Goal: Task Accomplishment & Management: Manage account settings

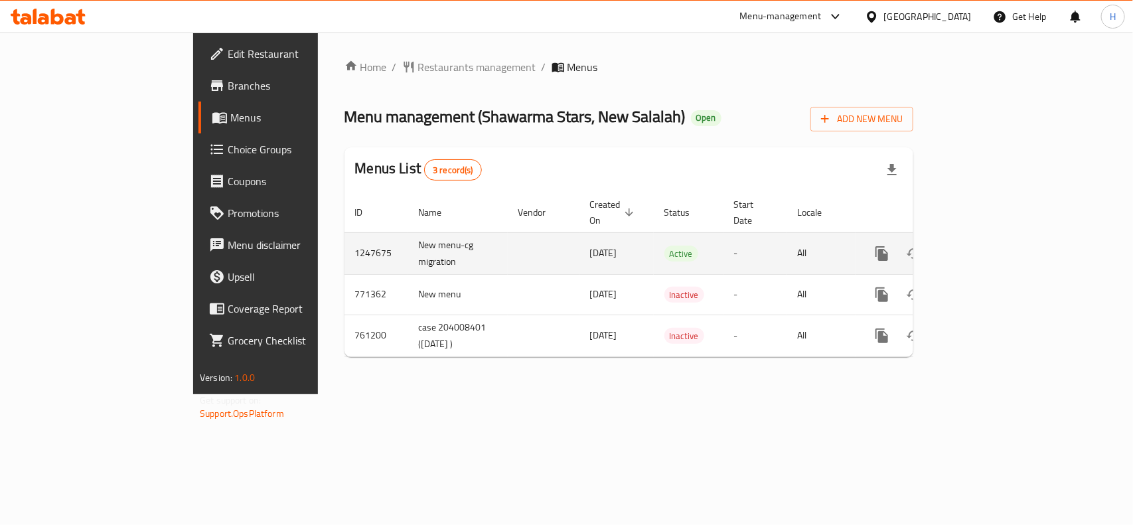
click at [984, 248] on icon "enhanced table" at bounding box center [978, 254] width 12 height 12
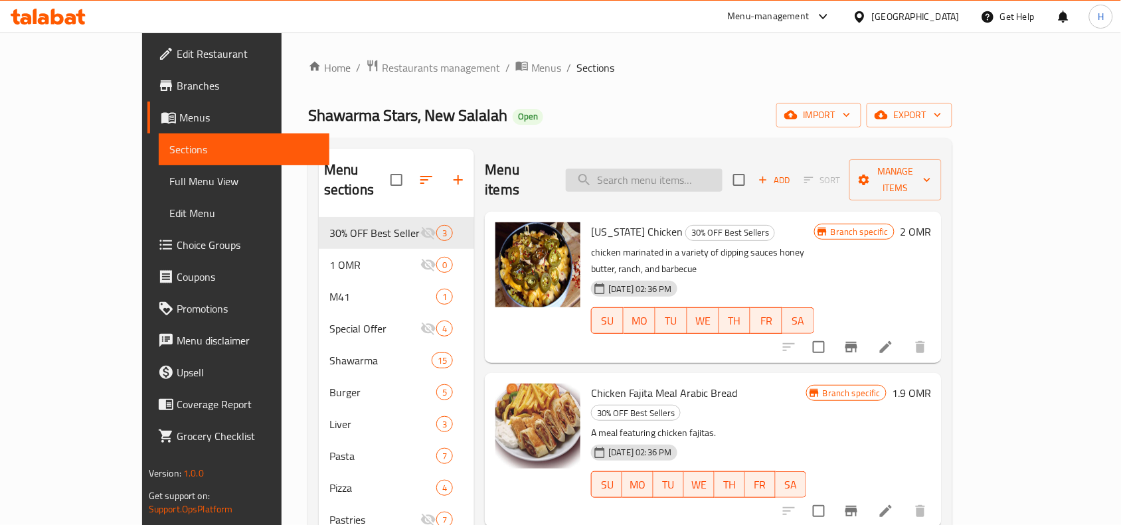
click at [659, 169] on input "search" at bounding box center [644, 180] width 157 height 23
paste input "Chicken Shawarma Rotary Bread"
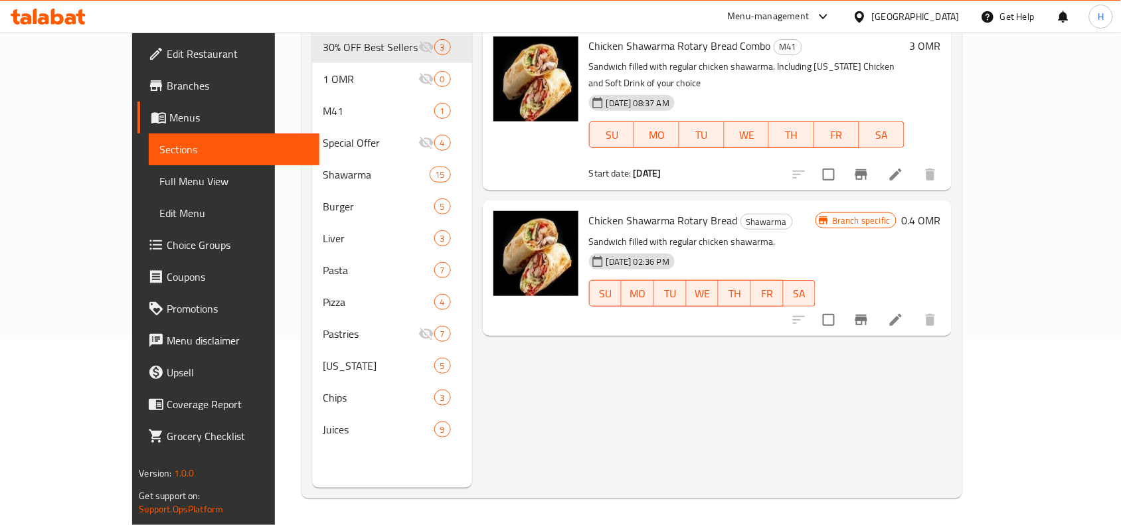
scroll to position [104, 0]
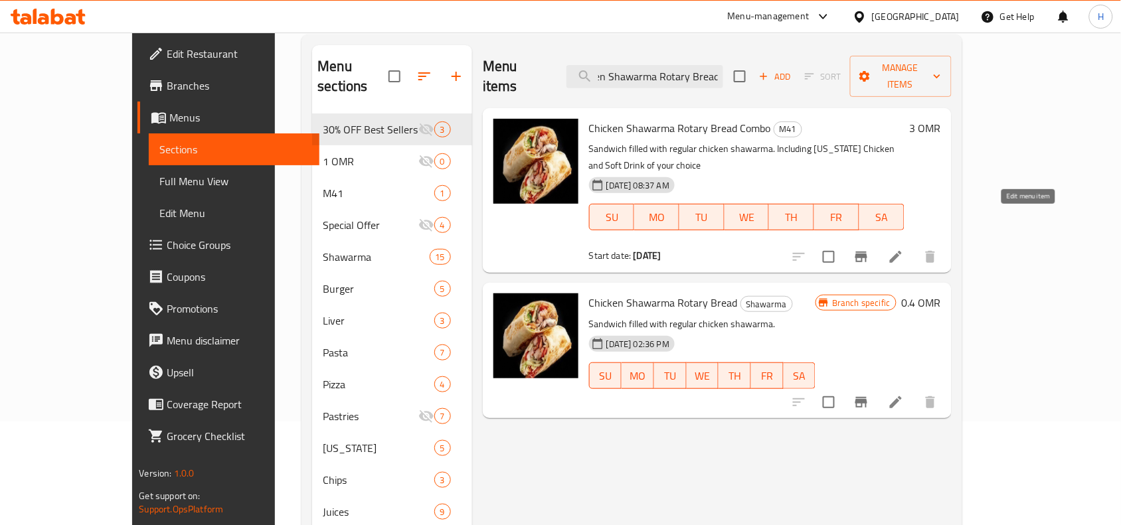
type input "Chicken Shawarma Rotary Bread"
click at [902, 251] on icon at bounding box center [896, 257] width 12 height 12
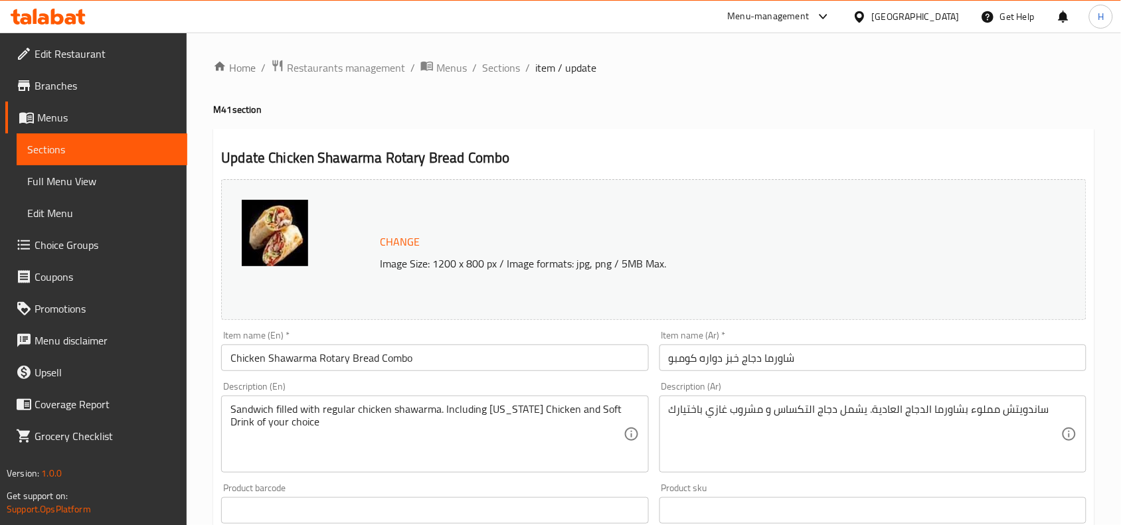
click at [752, 353] on input "شاورما دجاج خبز دواره كومبو" at bounding box center [872, 358] width 427 height 27
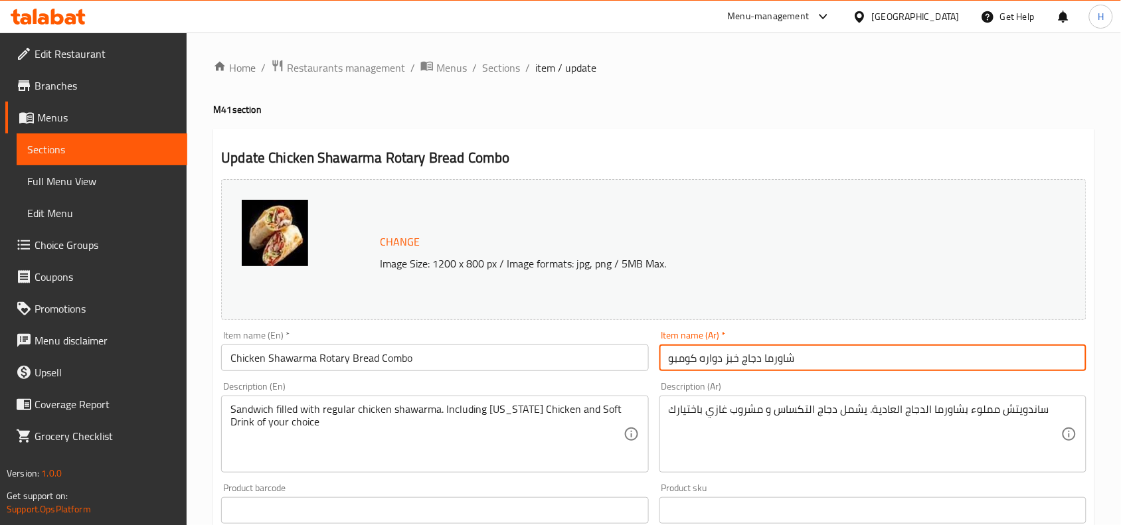
click at [744, 154] on h2 "Update Chicken Shawarma Rotary Bread Combo" at bounding box center [653, 158] width 865 height 20
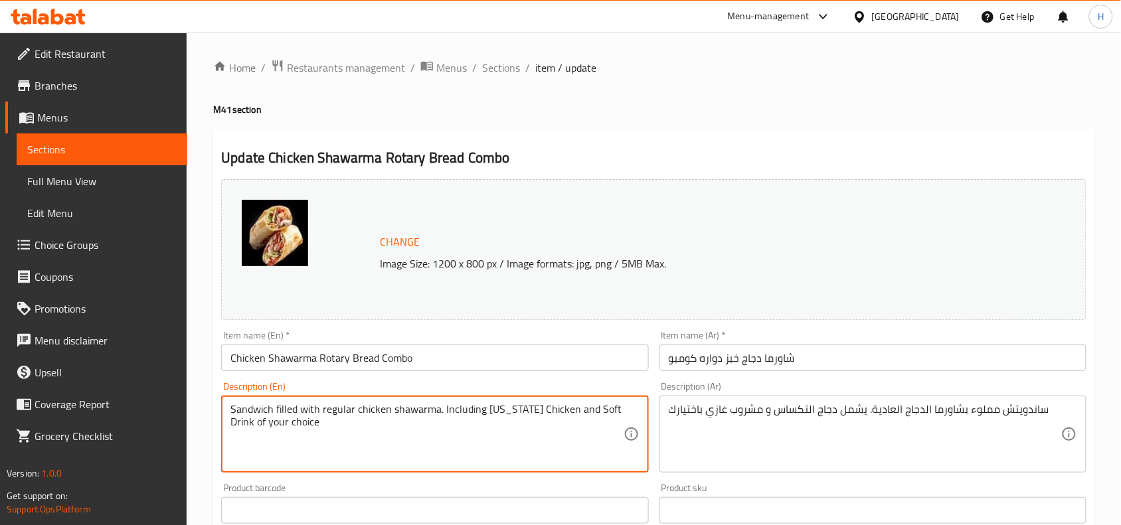
drag, startPoint x: 558, startPoint y: 422, endPoint x: 548, endPoint y: 403, distance: 22.0
click at [548, 426] on textarea "Sandwich filled with regular chicken shawarma. Including [US_STATE] Chicken and…" at bounding box center [426, 434] width 392 height 63
click at [742, 153] on h2 "Update Chicken Shawarma Rotary Bread Combo" at bounding box center [653, 158] width 865 height 20
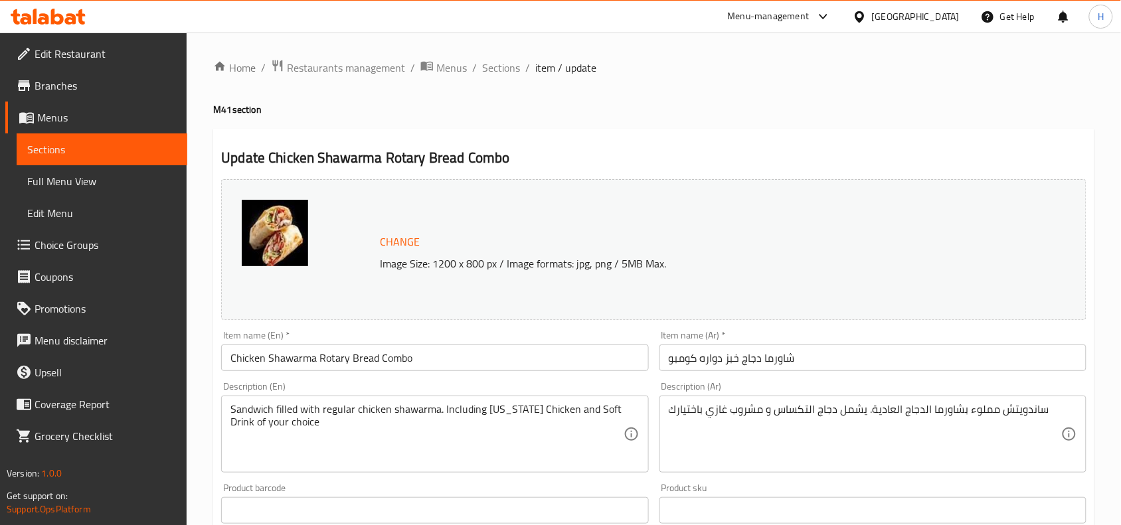
click at [654, 134] on div "Update Chicken Shawarma Rotary Bread Combo Change Image Size: 1200 x 800 px / I…" at bounding box center [653, 525] width 881 height 792
drag, startPoint x: 654, startPoint y: 134, endPoint x: 655, endPoint y: 94, distance: 39.9
drag, startPoint x: 654, startPoint y: 93, endPoint x: 649, endPoint y: 135, distance: 42.1
drag, startPoint x: 649, startPoint y: 135, endPoint x: 643, endPoint y: 133, distance: 6.8
click at [643, 133] on div "Update Chicken Shawarma Rotary Bread Combo Change Image Size: 1200 x 800 px / I…" at bounding box center [653, 525] width 881 height 792
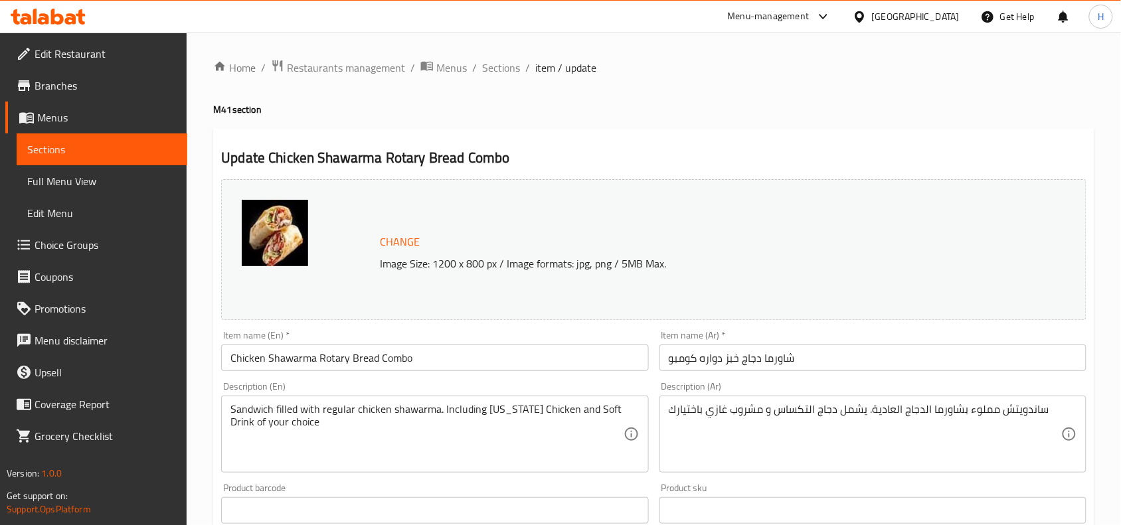
click at [653, 134] on div "Update Chicken Shawarma Rotary Bread Combo Change Image Size: 1200 x 800 px / I…" at bounding box center [653, 525] width 881 height 792
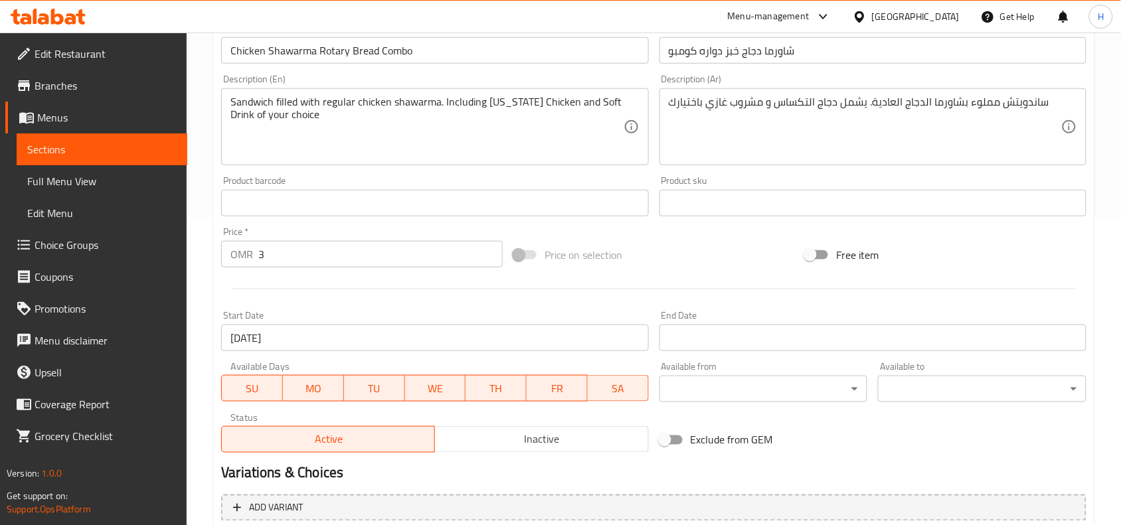
scroll to position [332, 0]
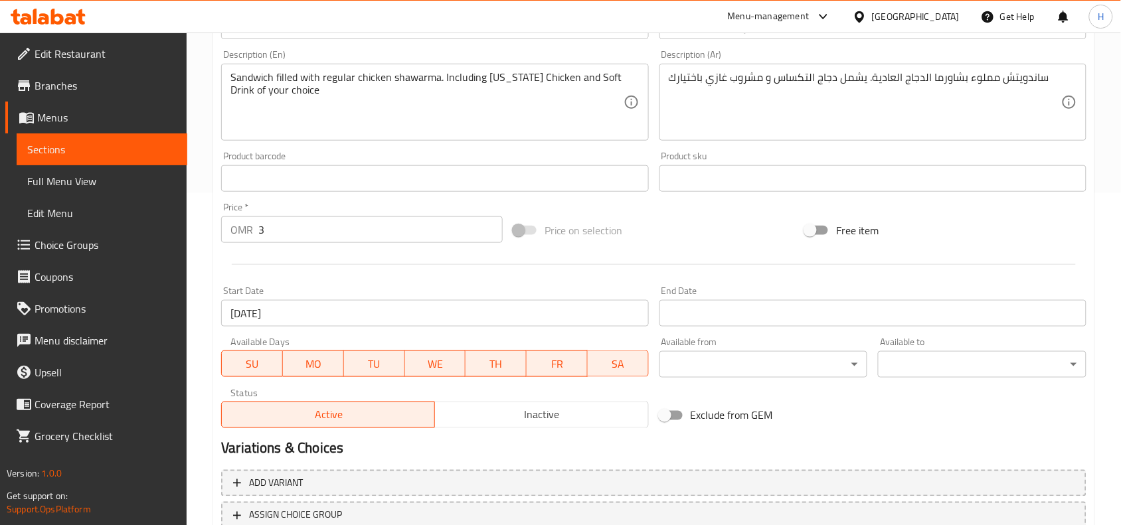
drag, startPoint x: 655, startPoint y: 133, endPoint x: 655, endPoint y: 58, distance: 75.0
click at [655, 58] on div "Description (Ar) ساندويتش مملوء بشاورما [DEMOGRAPHIC_DATA]. يشمل دجاج التكساس و…" at bounding box center [872, 95] width 437 height 102
